Goal: Task Accomplishment & Management: Manage account settings

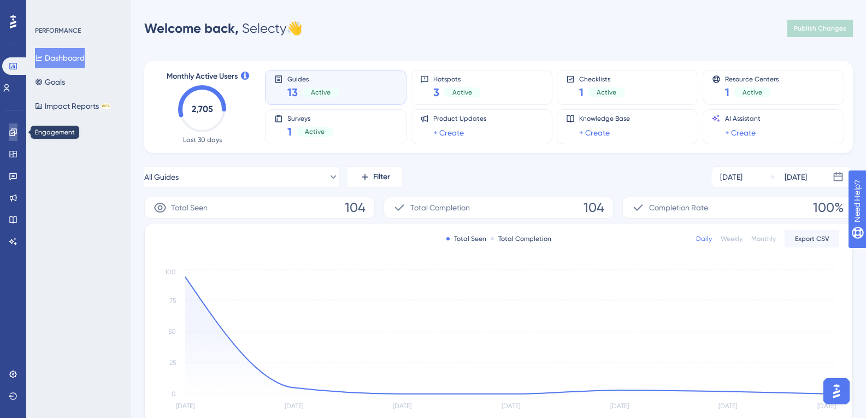
click at [17, 129] on link at bounding box center [13, 131] width 9 height 17
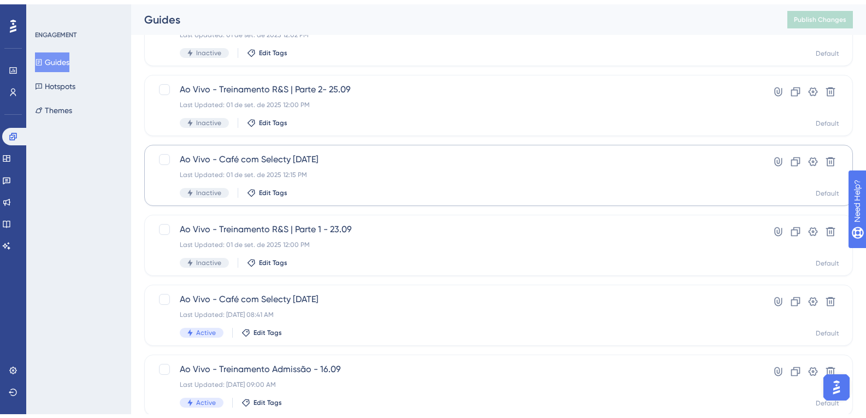
scroll to position [219, 0]
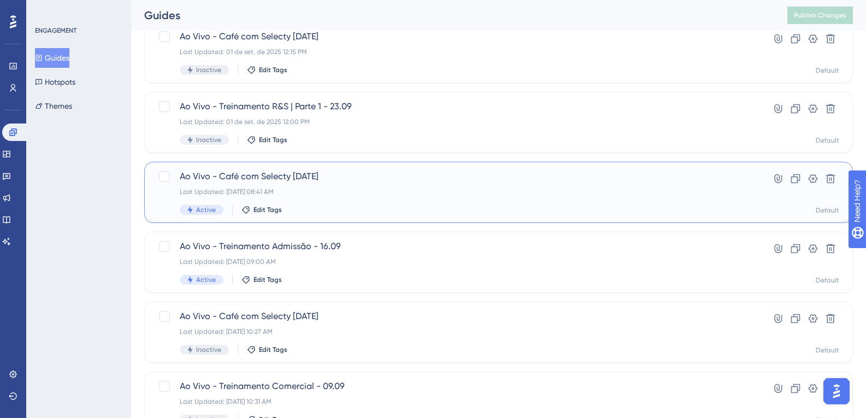
click at [388, 197] on div "Ao Vivo - Café com Selecty [DATE] Last Updated: [DATE] 08:41 AM Active Edit Tags" at bounding box center [455, 192] width 550 height 45
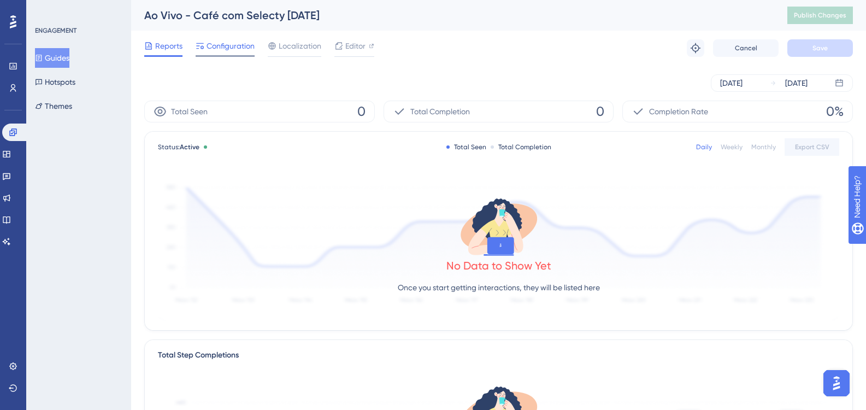
click at [237, 48] on span "Configuration" at bounding box center [231, 45] width 48 height 13
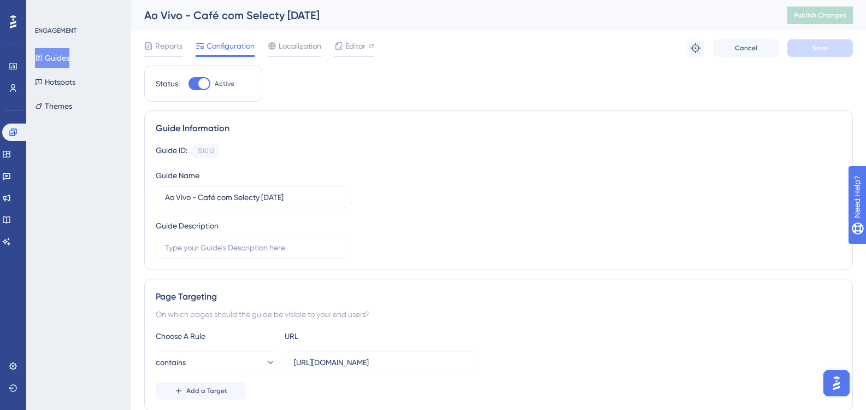
click at [203, 79] on div at bounding box center [203, 83] width 11 height 11
click at [189, 84] on input "Active" at bounding box center [188, 84] width 1 height 1
checkbox input "false"
click at [825, 48] on span "Save" at bounding box center [819, 48] width 15 height 9
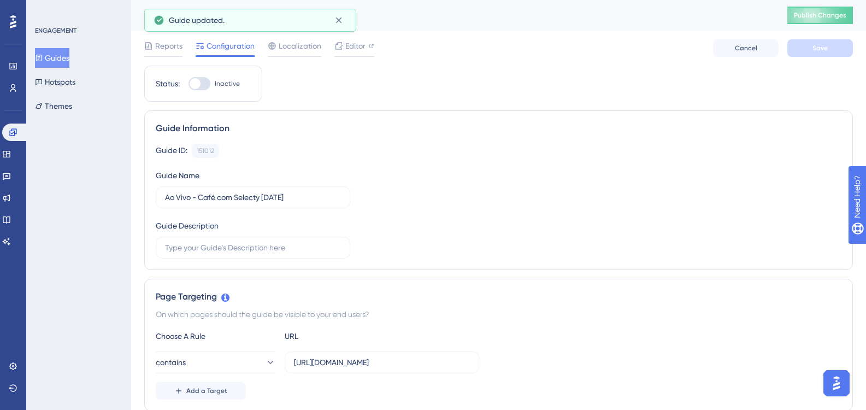
click at [827, 17] on span "Publish Changes" at bounding box center [820, 15] width 52 height 9
click at [69, 60] on button "Guides" at bounding box center [52, 58] width 34 height 20
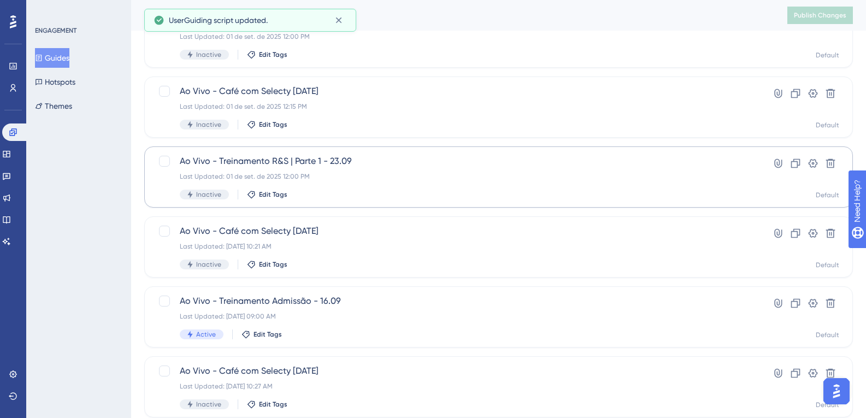
scroll to position [273, 0]
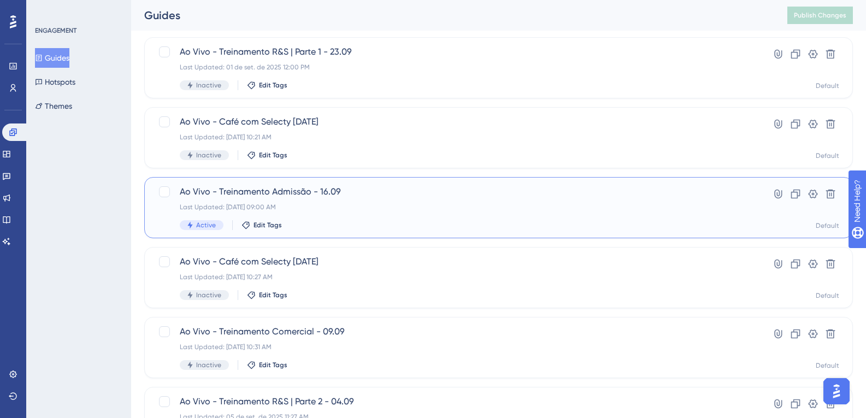
click at [387, 213] on div "Ao Vivo - Treinamento Admissão - 16.09 Last Updated: [DATE] 09:00 AM Active Edi…" at bounding box center [455, 207] width 550 height 45
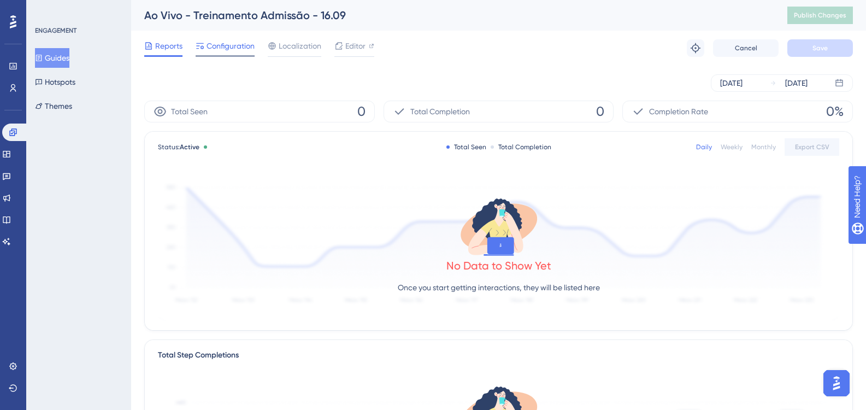
click at [242, 48] on span "Configuration" at bounding box center [231, 45] width 48 height 13
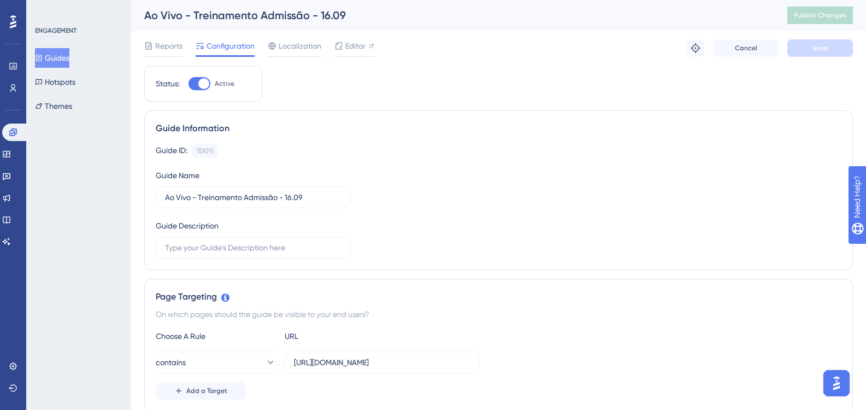
click at [207, 80] on div at bounding box center [203, 83] width 11 height 11
click at [189, 84] on input "Active" at bounding box center [188, 84] width 1 height 1
checkbox input "false"
click at [794, 48] on button "Save" at bounding box center [820, 47] width 66 height 17
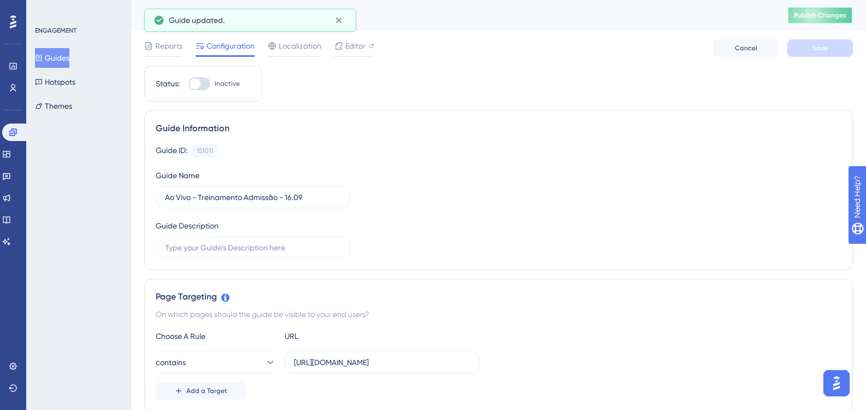
click at [816, 16] on span "Publish Changes" at bounding box center [820, 15] width 52 height 9
click at [69, 60] on button "Guides" at bounding box center [52, 58] width 34 height 20
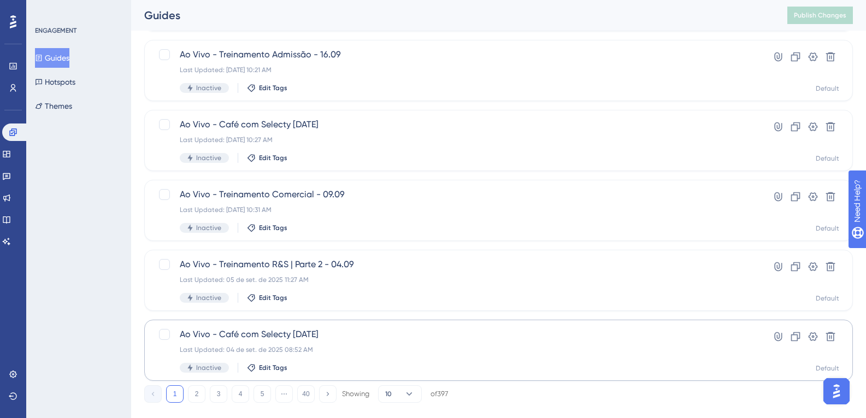
scroll to position [430, 0]
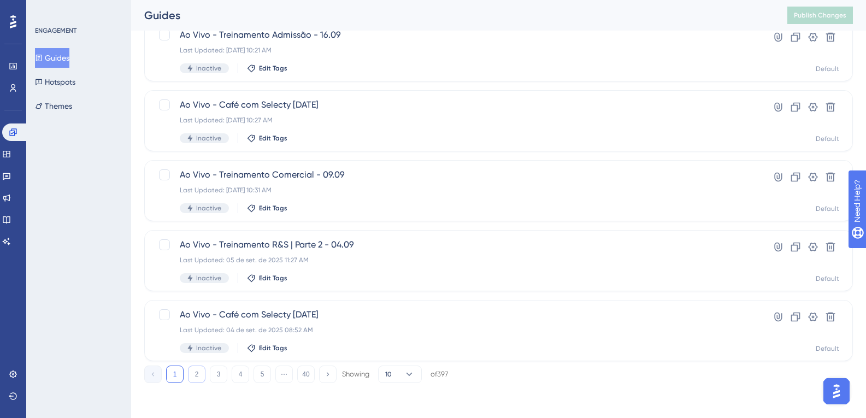
click at [196, 378] on button "2" at bounding box center [196, 374] width 17 height 17
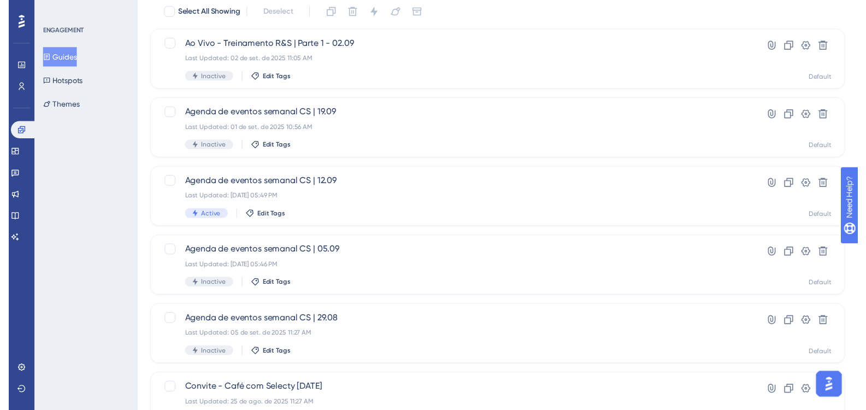
scroll to position [0, 0]
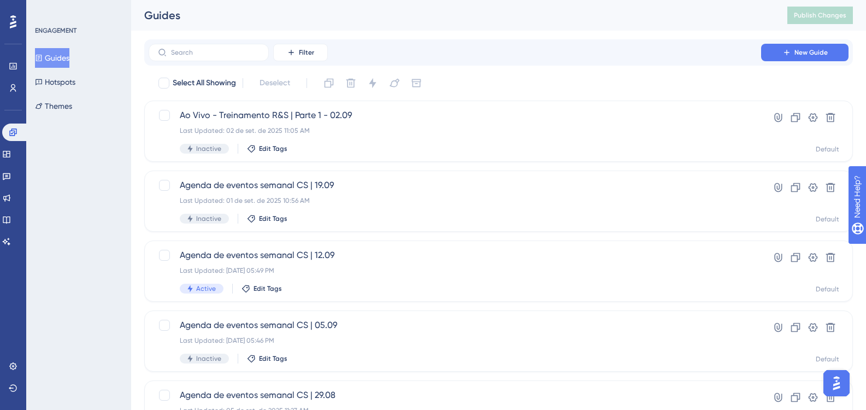
click at [58, 237] on div "ENGAGEMENT Guides Hotspots Themes" at bounding box center [78, 205] width 105 height 410
click at [36, 326] on div "ENGAGEMENT Guides Hotspots Themes" at bounding box center [78, 205] width 105 height 410
